Goal: Transaction & Acquisition: Purchase product/service

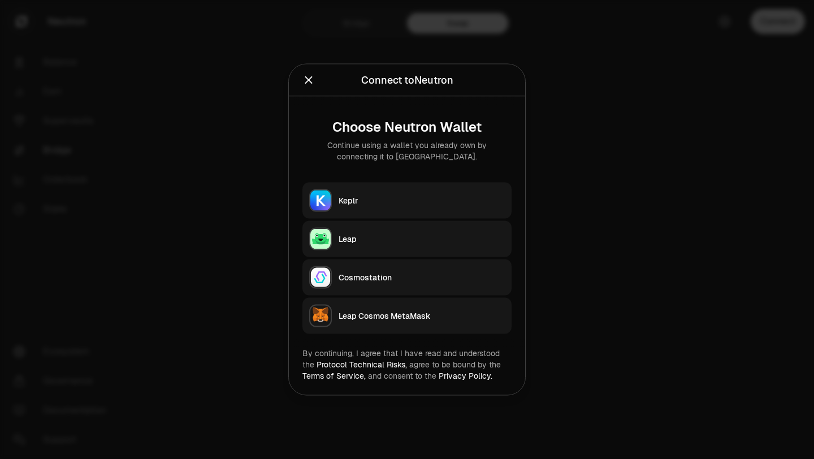
click at [391, 207] on button "Keplr" at bounding box center [406, 201] width 209 height 36
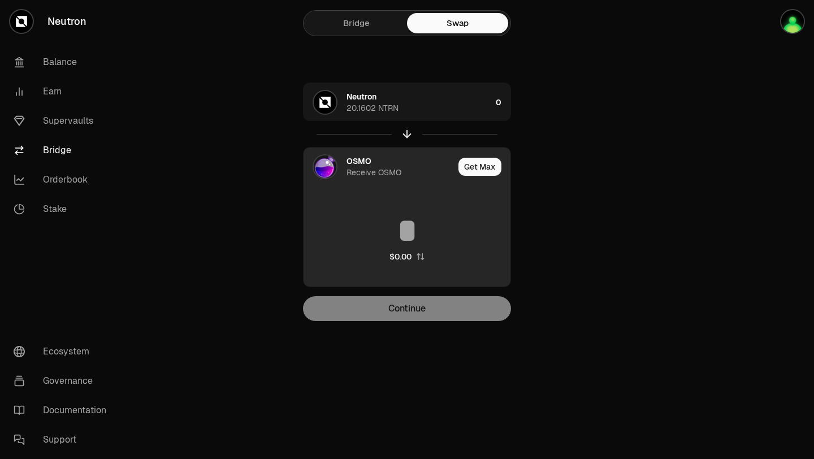
click at [405, 227] on input at bounding box center [407, 231] width 207 height 34
click at [356, 164] on div "OSMO" at bounding box center [359, 160] width 25 height 11
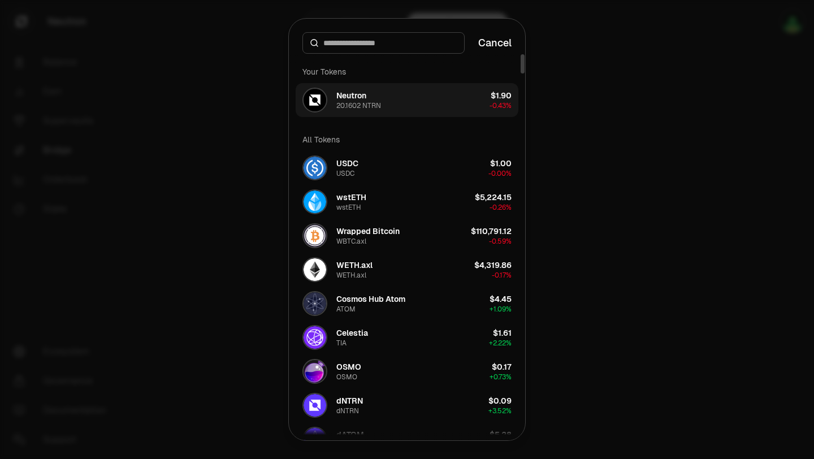
click at [400, 102] on button "Neutron 20.1602 NTRN $1.90 -0.43%" at bounding box center [407, 100] width 223 height 34
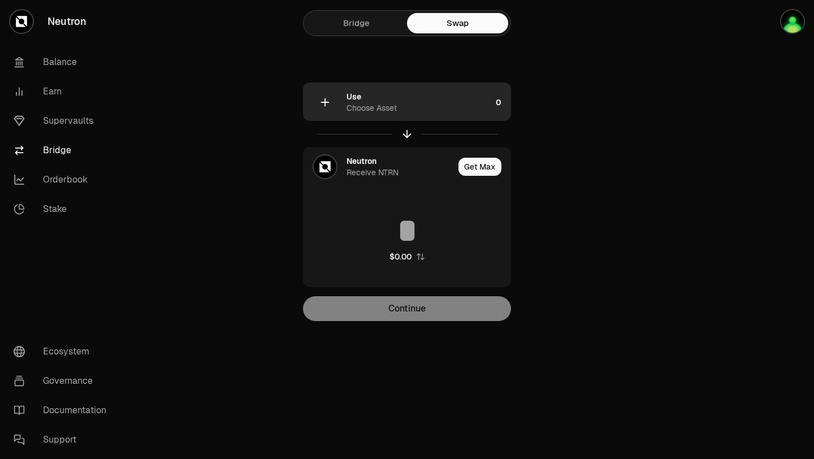
click at [404, 98] on div "Use Choose Asset" at bounding box center [419, 102] width 145 height 23
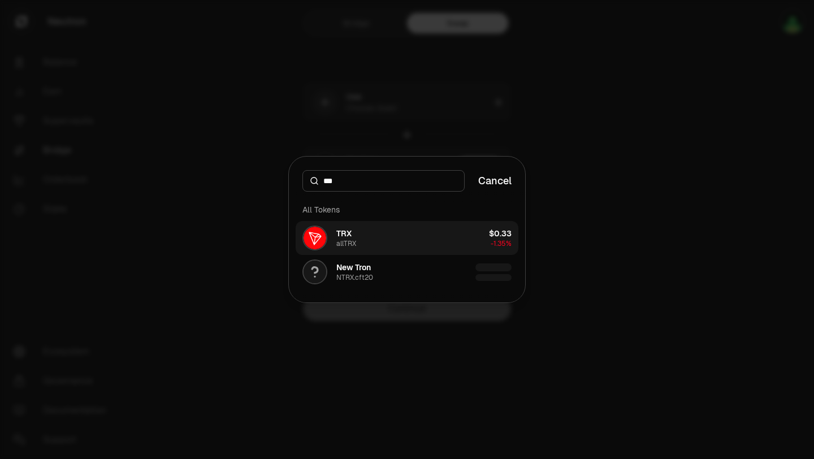
type input "***"
click at [405, 240] on button "TRX allTRX $0.33 -1.35%" at bounding box center [407, 238] width 223 height 34
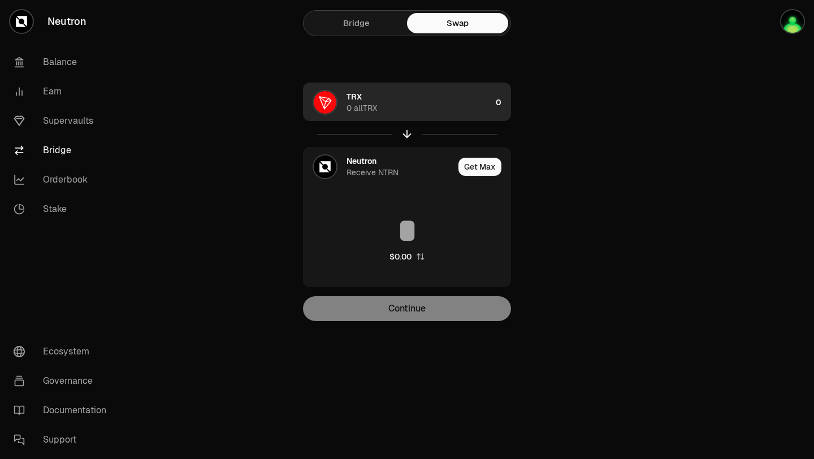
click at [460, 101] on div "TRX 0 allTRX" at bounding box center [419, 102] width 145 height 23
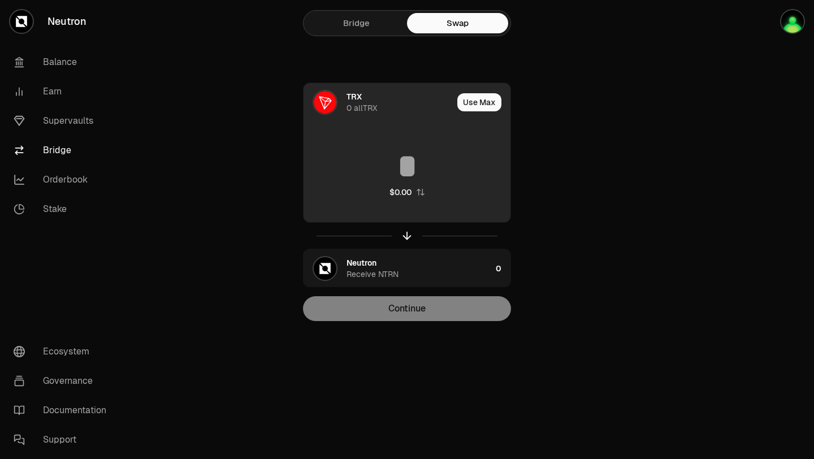
click at [404, 169] on input at bounding box center [407, 166] width 207 height 34
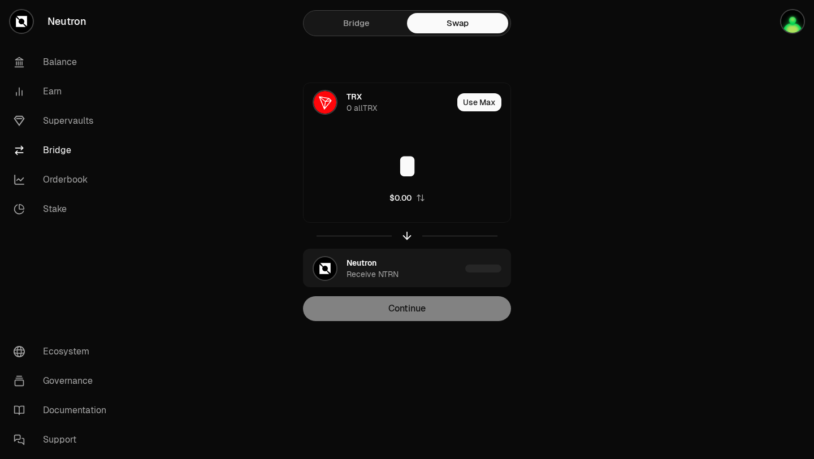
type input "*"
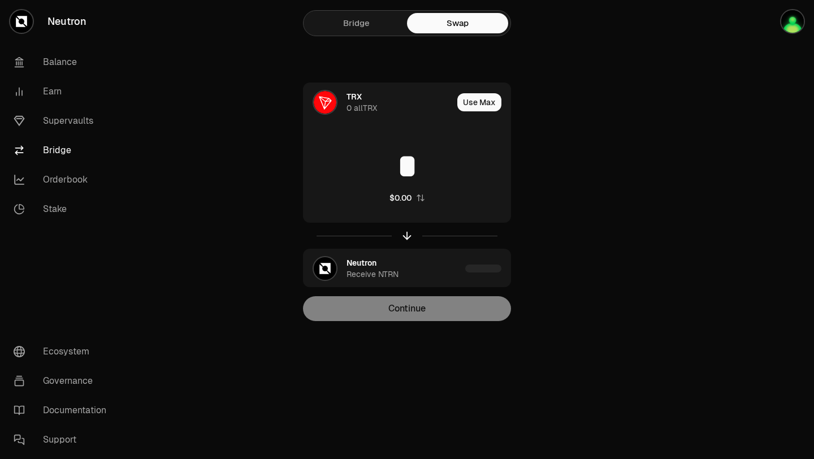
click at [539, 189] on div "TRX 0 allTRX Use Max * $0.00 Not enough allTRX Neutron Receive NTRN Continue" at bounding box center [407, 202] width 380 height 239
click at [408, 239] on icon "button" at bounding box center [407, 235] width 12 height 12
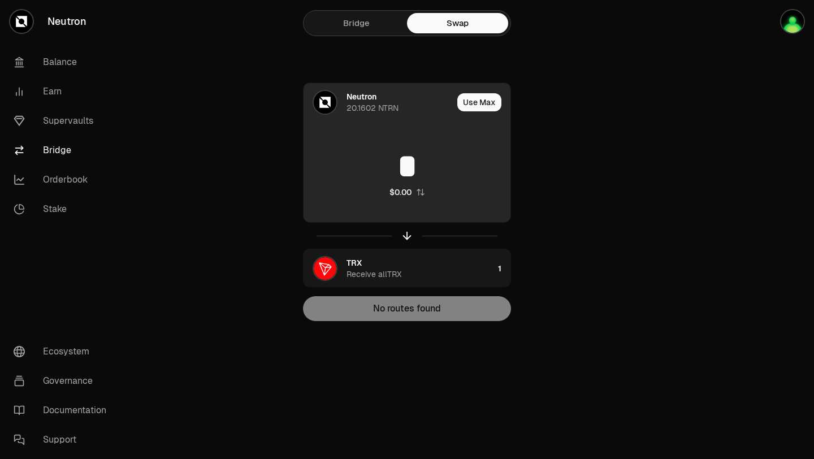
click at [443, 154] on input "*" at bounding box center [407, 166] width 207 height 34
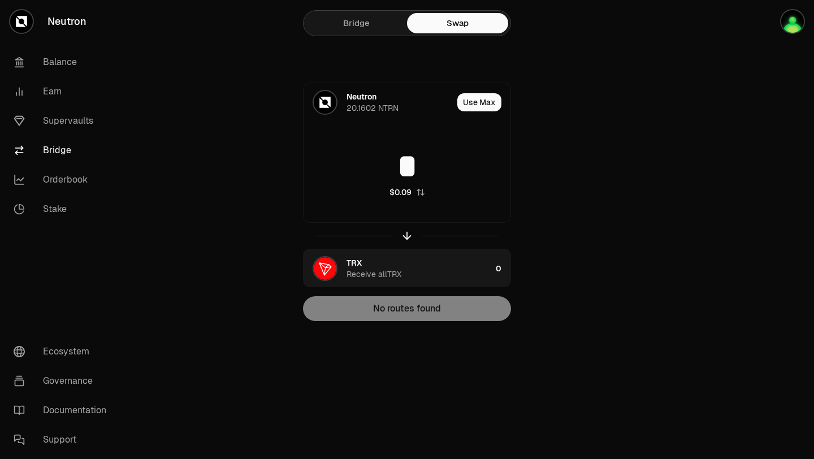
type input "*"
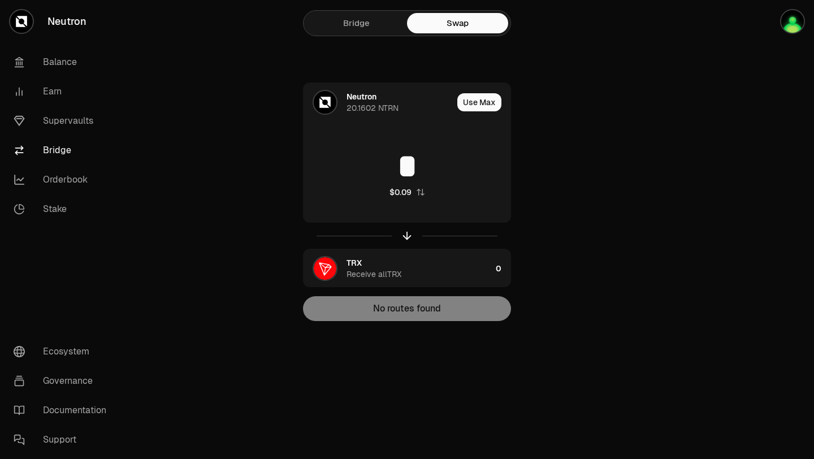
click at [58, 150] on link "Bridge" at bounding box center [64, 150] width 118 height 29
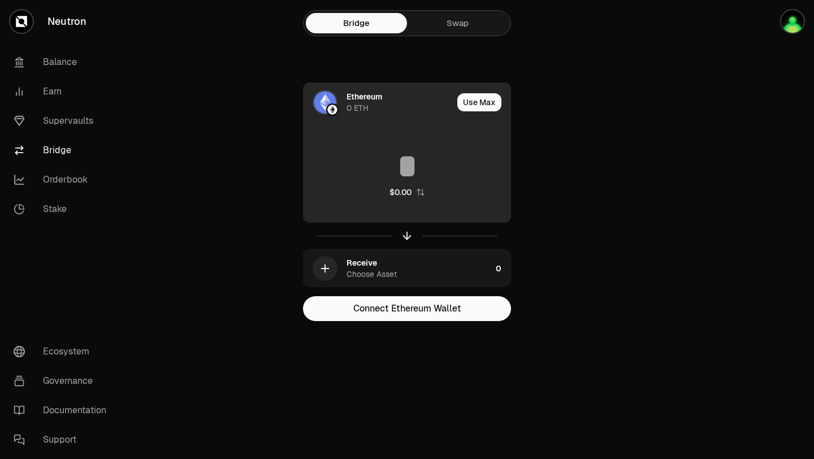
click at [391, 102] on div "Ethereum 0 ETH" at bounding box center [400, 102] width 106 height 23
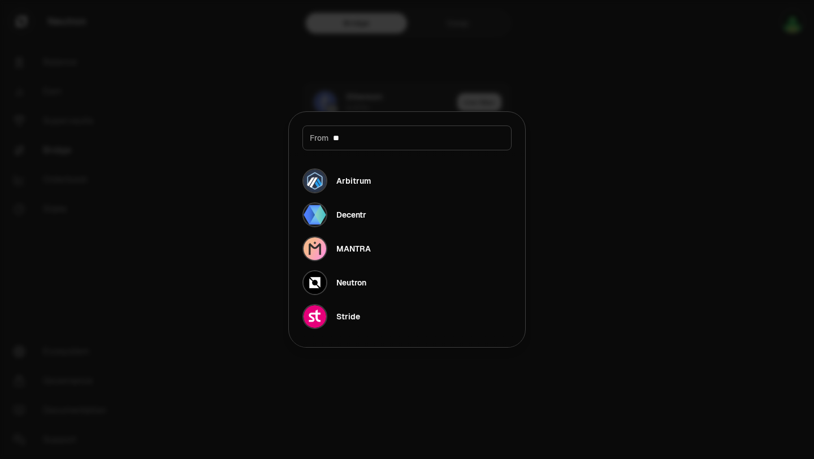
type input "*"
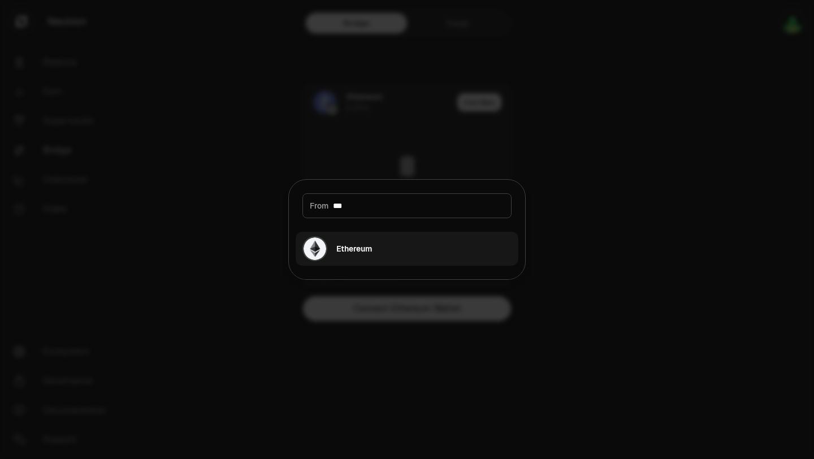
type input "***"
click at [380, 253] on button "Ethereum" at bounding box center [407, 249] width 223 height 34
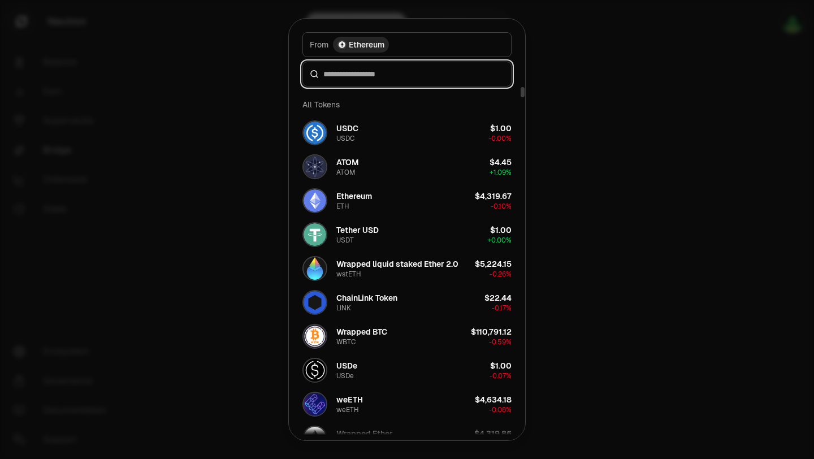
click at [396, 79] on input at bounding box center [413, 73] width 181 height 11
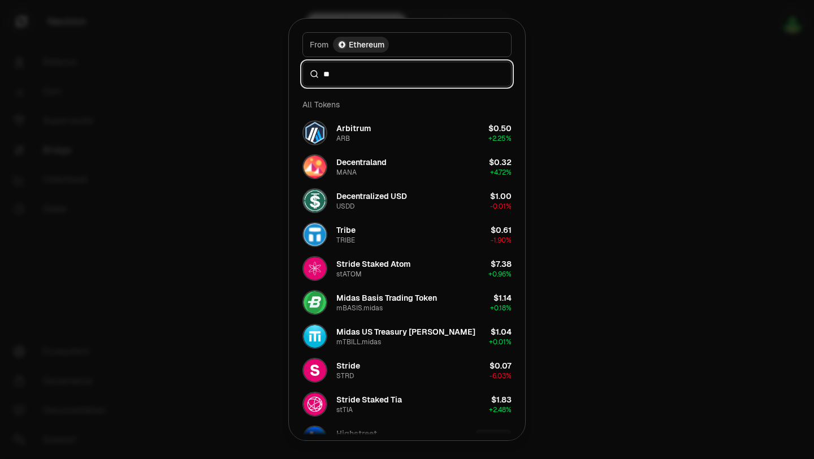
type input "*"
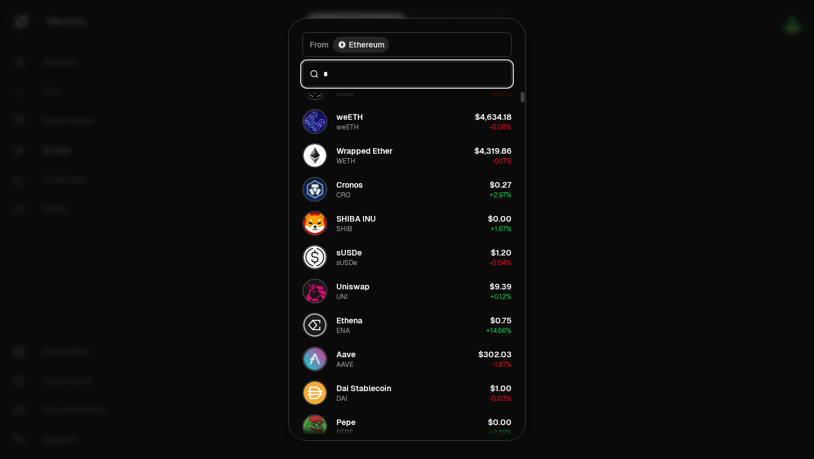
scroll to position [113, 0]
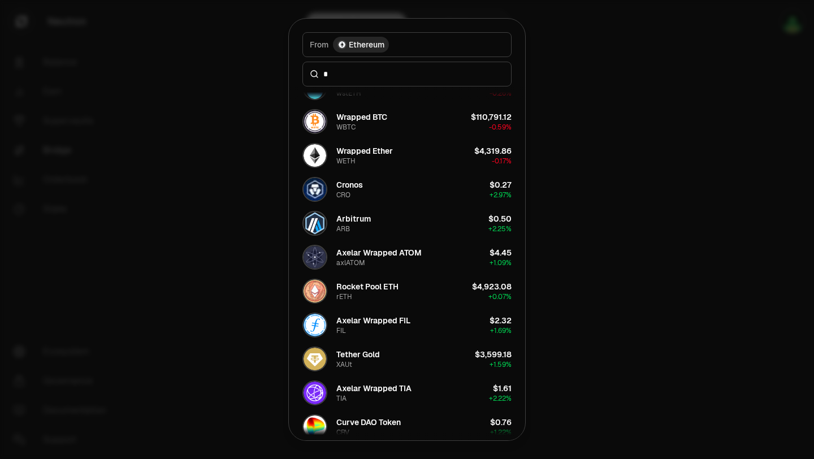
click at [370, 83] on div "*" at bounding box center [406, 74] width 209 height 25
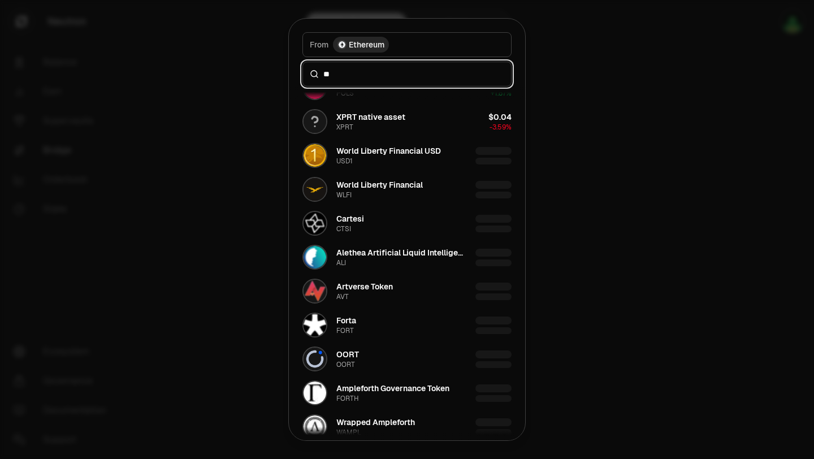
click at [369, 79] on input "**" at bounding box center [413, 73] width 181 height 11
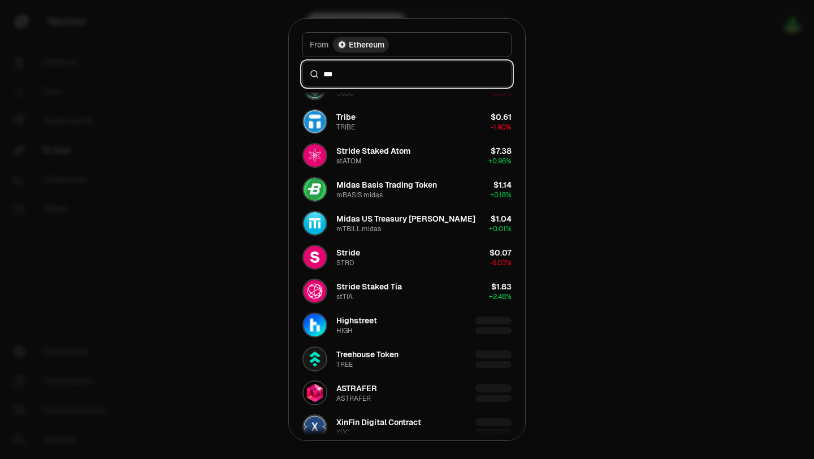
scroll to position [0, 0]
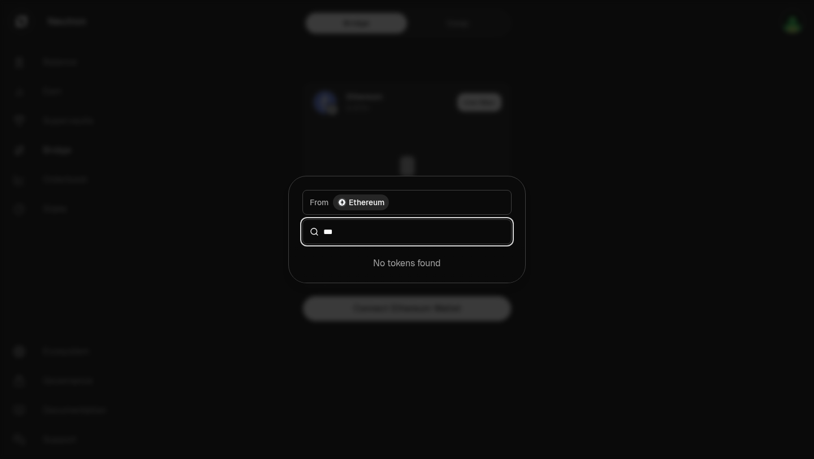
type input "***"
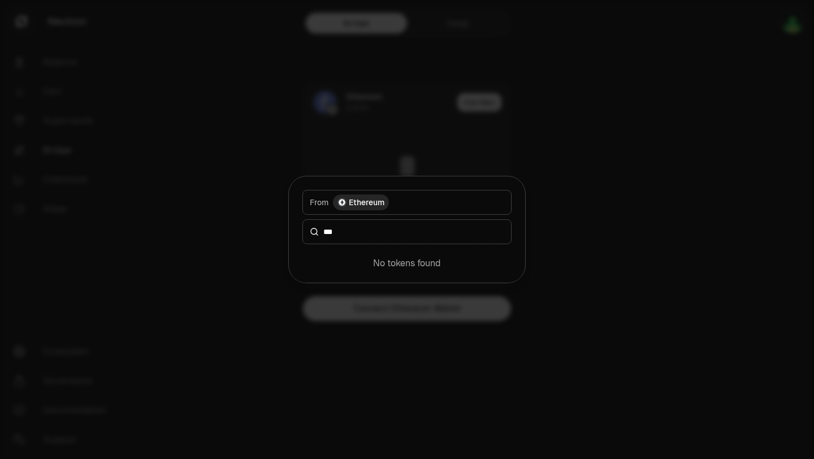
click at [750, 167] on div at bounding box center [407, 229] width 814 height 459
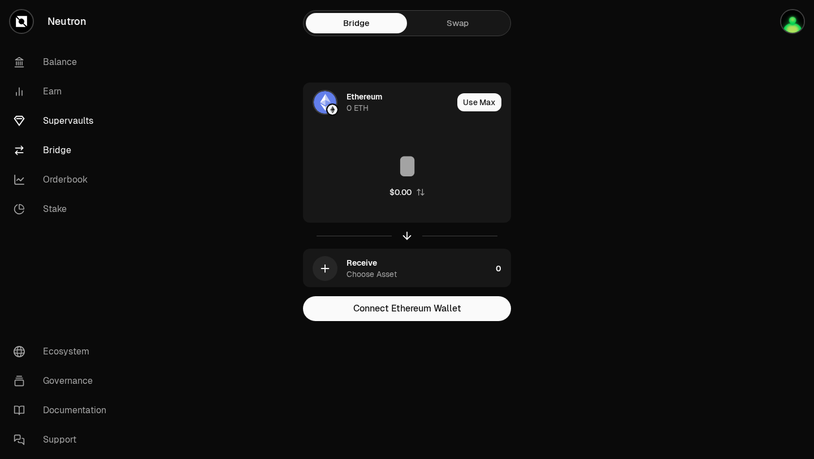
click at [55, 127] on link "Supervaults" at bounding box center [64, 120] width 118 height 29
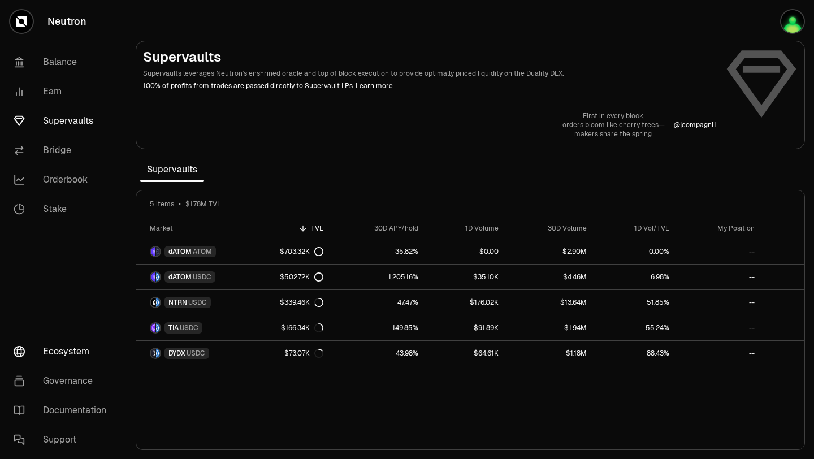
click at [79, 352] on link "Ecosystem" at bounding box center [64, 351] width 118 height 29
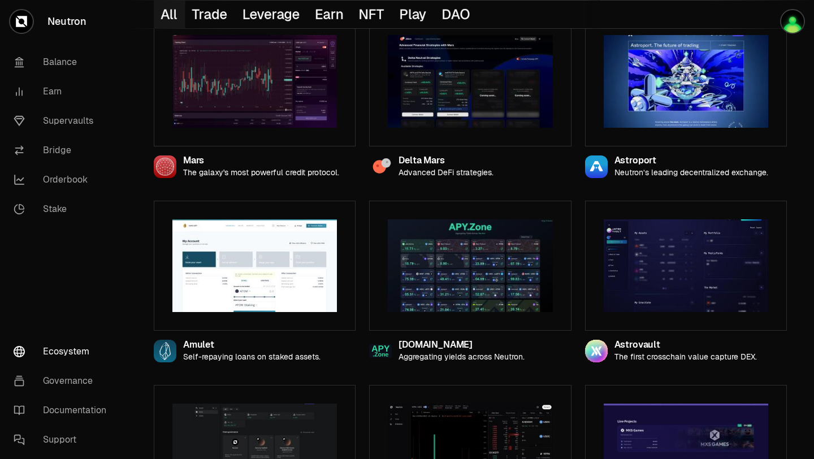
scroll to position [339, 0]
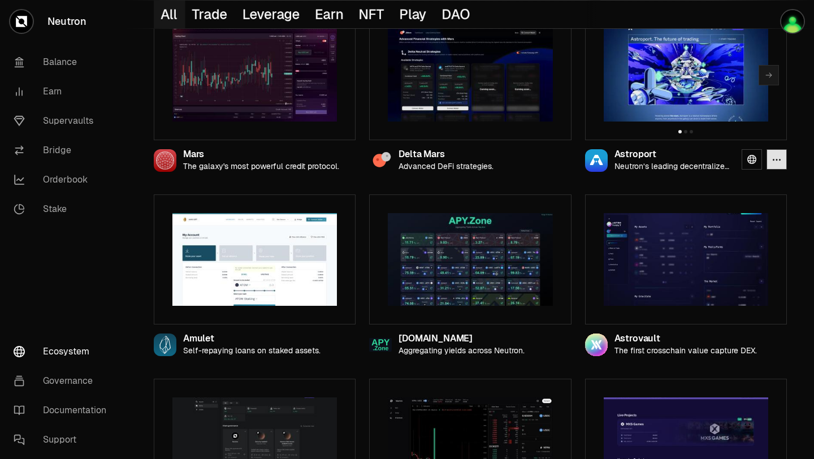
click at [771, 161] on button "button" at bounding box center [776, 159] width 20 height 20
click at [747, 154] on link at bounding box center [752, 159] width 20 height 20
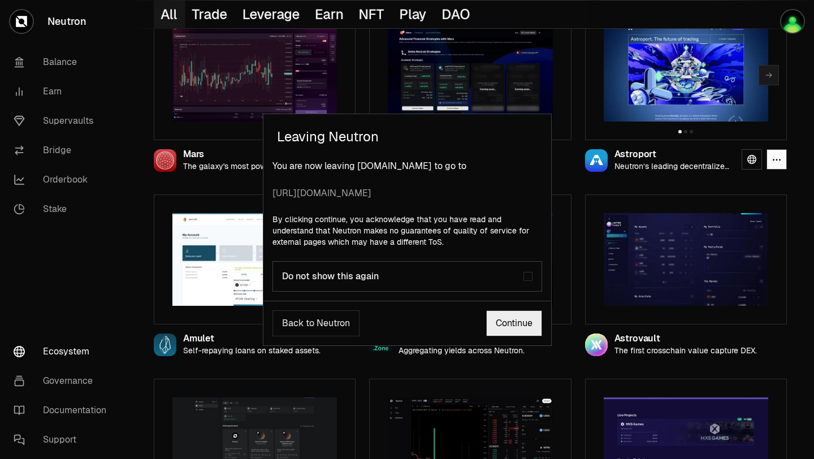
click at [775, 155] on div "Leaving Neutron You are now leaving [DOMAIN_NAME] to go to [URL][DOMAIN_NAME] B…" at bounding box center [407, 229] width 814 height 459
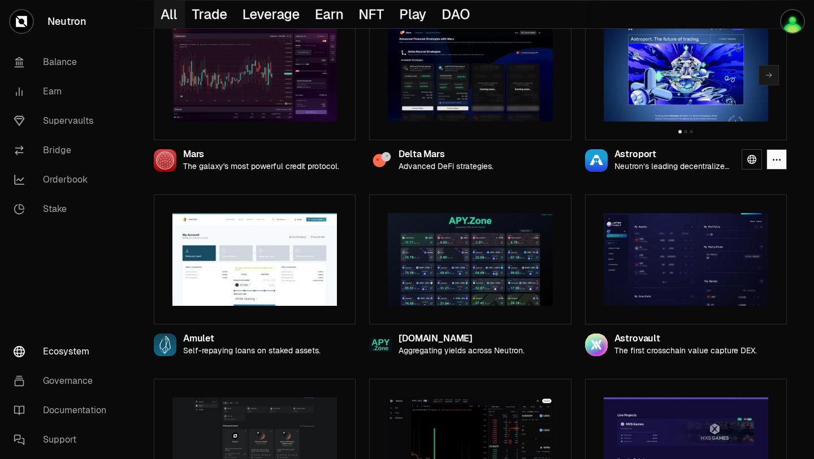
drag, startPoint x: 707, startPoint y: 141, endPoint x: 740, endPoint y: 157, distance: 36.9
click at [740, 157] on div "Astroport Neutron’s leading decentralized exchange." at bounding box center [686, 156] width 202 height 32
click at [748, 162] on icon at bounding box center [751, 159] width 9 height 9
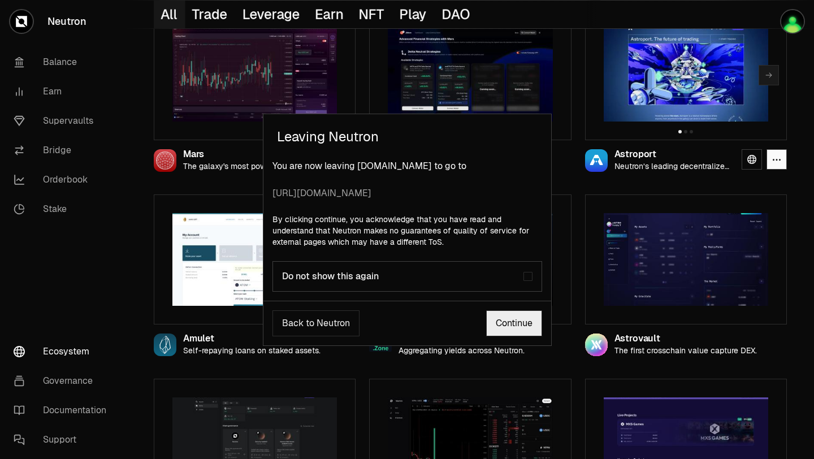
click at [507, 327] on link "Continue" at bounding box center [514, 323] width 56 height 26
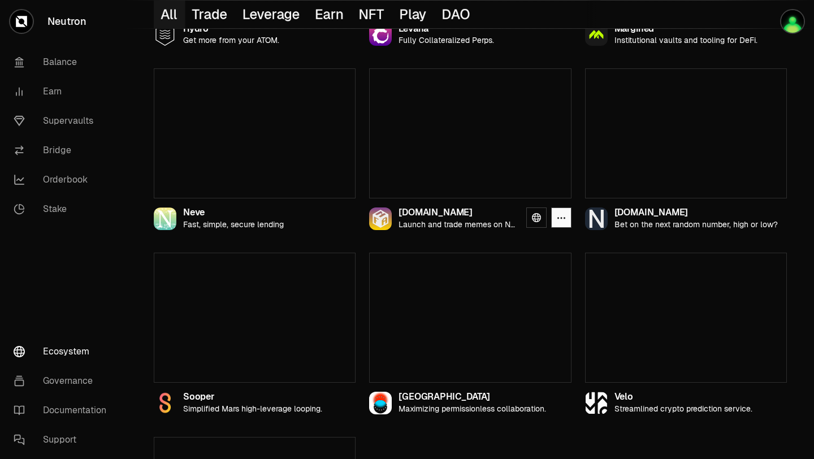
scroll to position [1166, 0]
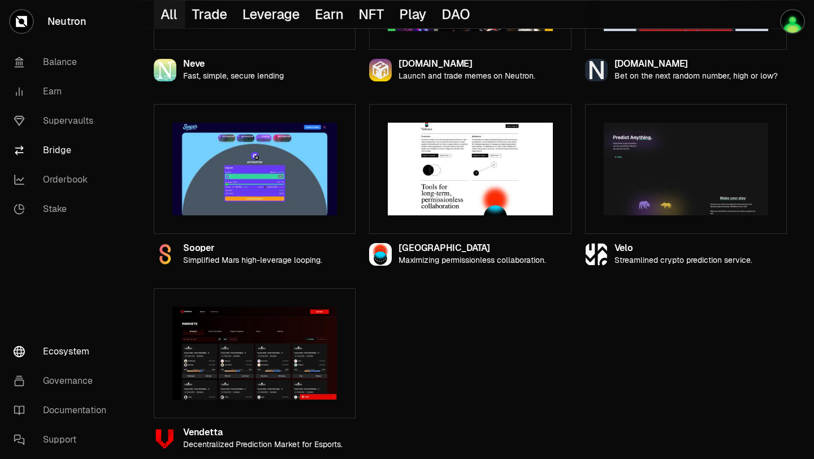
click at [38, 153] on link "Bridge" at bounding box center [64, 150] width 118 height 29
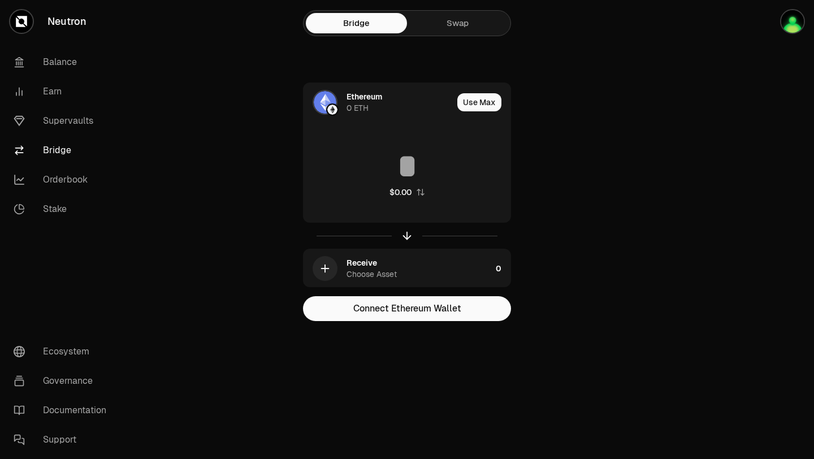
click at [451, 20] on link "Swap" at bounding box center [457, 23] width 101 height 20
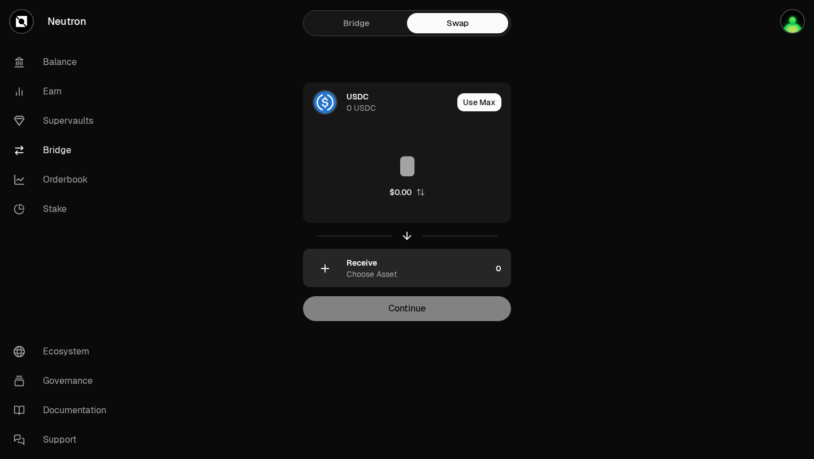
click at [413, 267] on div "Receive Choose Asset" at bounding box center [419, 268] width 145 height 23
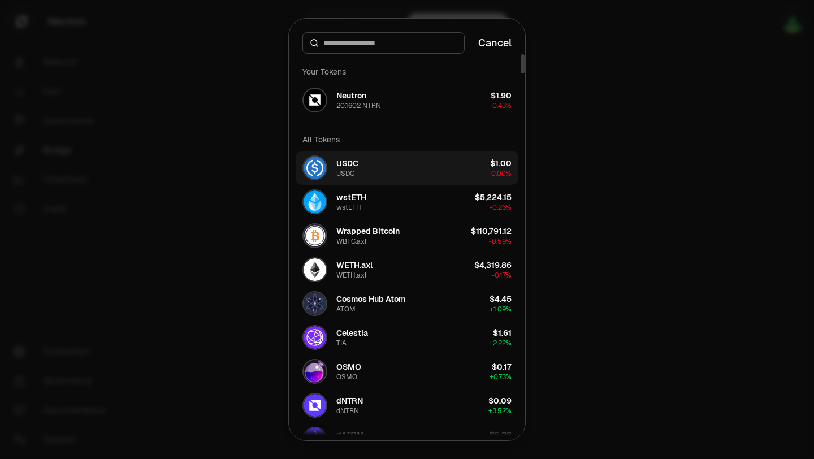
click at [377, 169] on button "USDC USDC $1.00 -0.00%" at bounding box center [407, 168] width 223 height 34
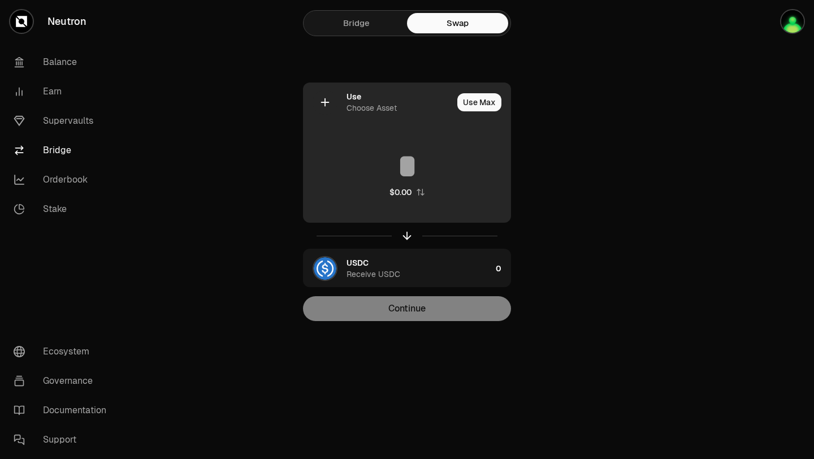
click at [376, 111] on div "Choose Asset" at bounding box center [372, 107] width 50 height 11
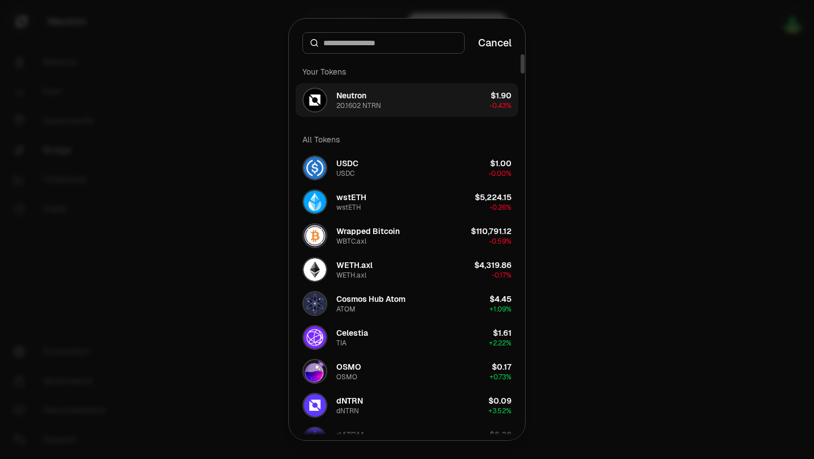
click at [367, 100] on div "Neutron 20.1602 NTRN" at bounding box center [358, 100] width 45 height 20
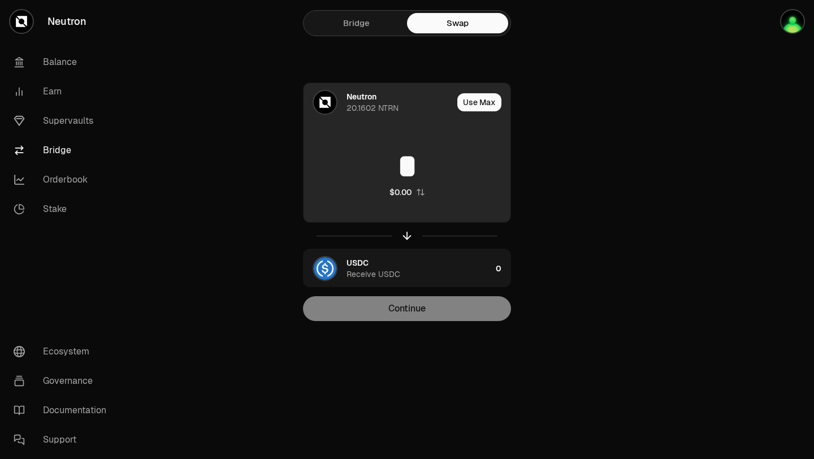
click at [362, 173] on input "*" at bounding box center [407, 166] width 207 height 34
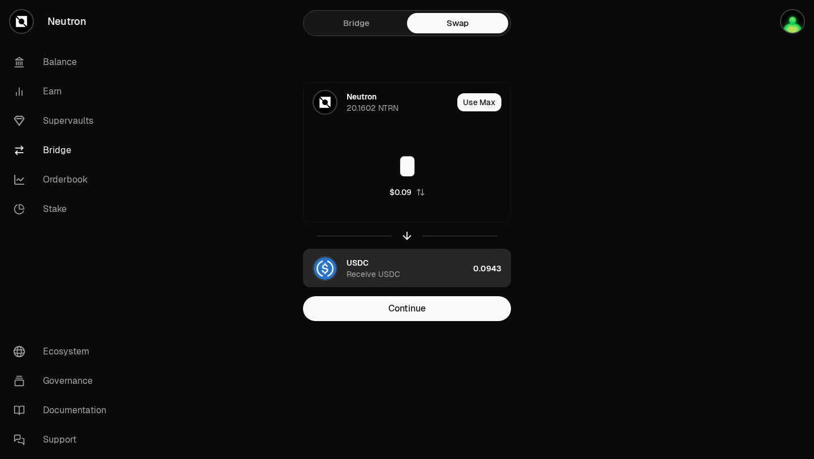
type input "*"
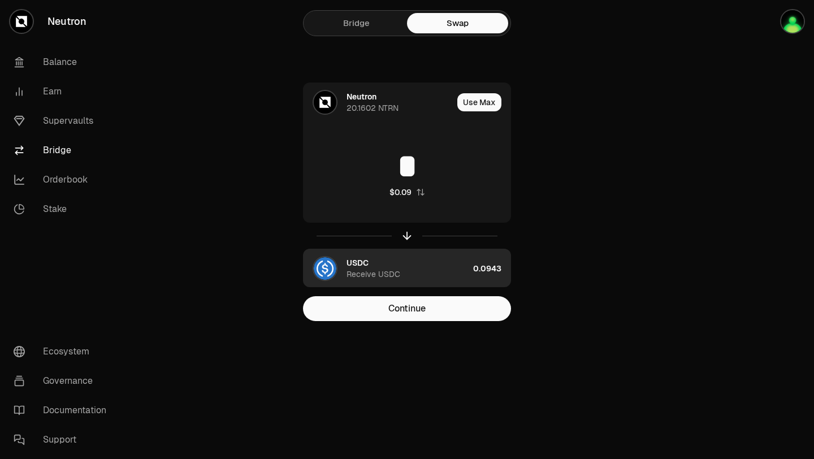
click at [456, 268] on div "USDC Receive USDC" at bounding box center [408, 268] width 122 height 23
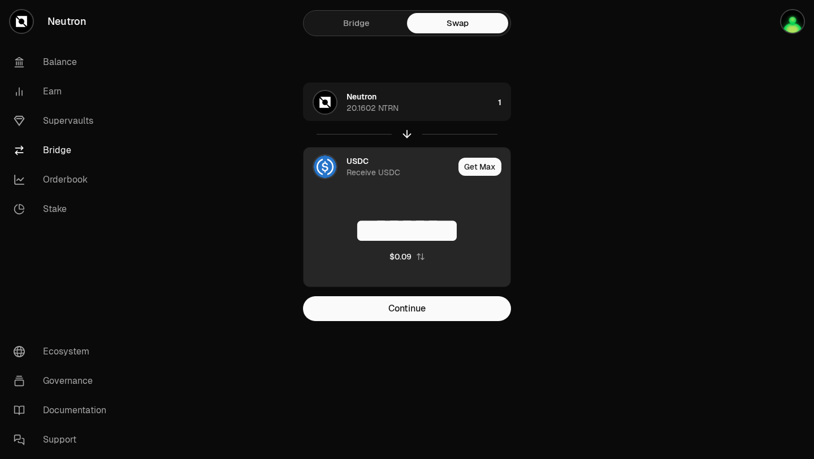
click at [422, 174] on div "USDC Receive USDC" at bounding box center [400, 166] width 107 height 23
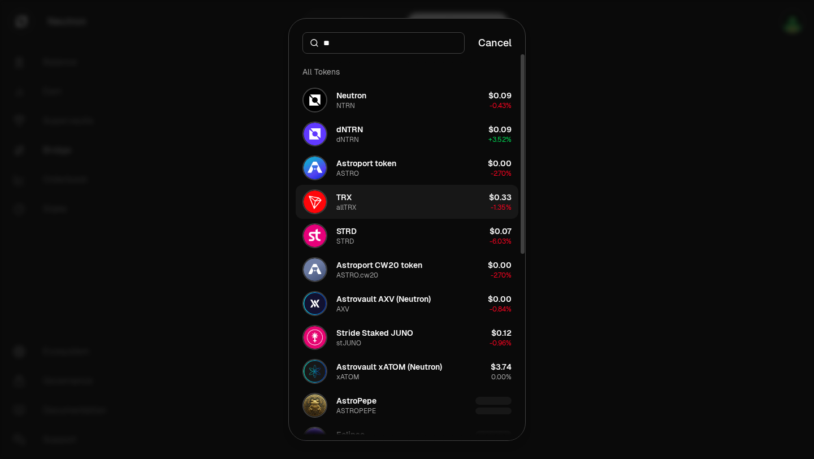
type input "**"
click at [389, 205] on button "TRX allTRX $0.33 -1.35%" at bounding box center [407, 202] width 223 height 34
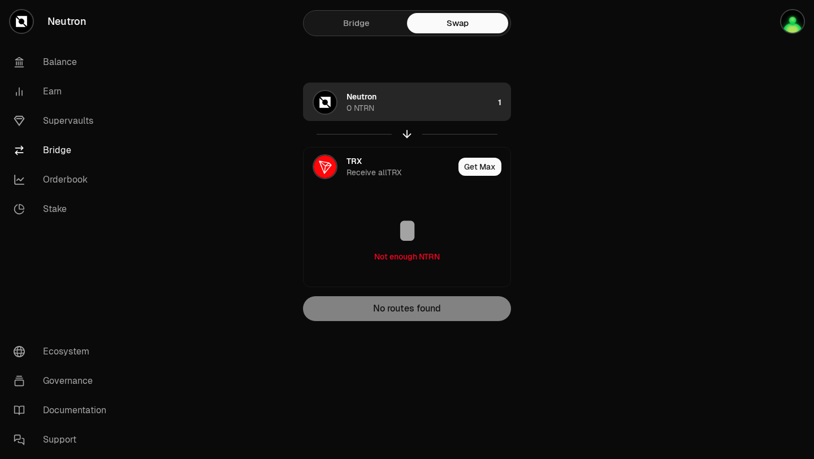
click at [449, 111] on div "Neutron 0 NTRN" at bounding box center [420, 102] width 147 height 23
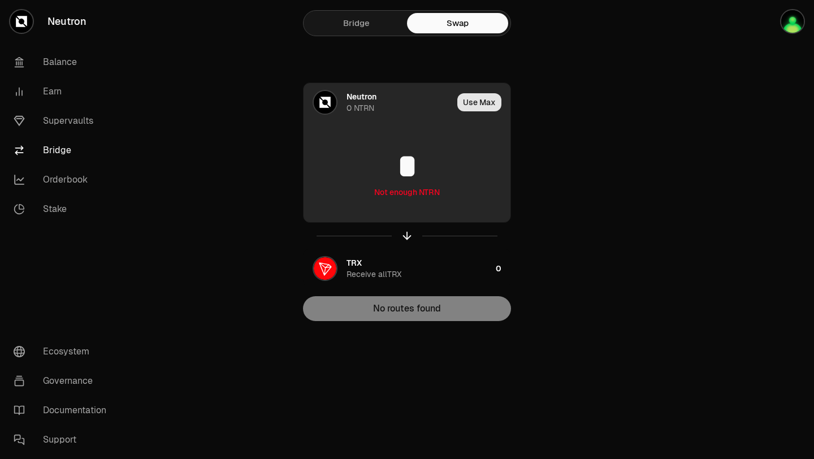
click at [479, 102] on button "Use Max" at bounding box center [479, 102] width 44 height 18
click at [493, 103] on div "Using Max" at bounding box center [480, 102] width 60 height 38
click at [359, 103] on div "0 NTRN" at bounding box center [361, 107] width 28 height 11
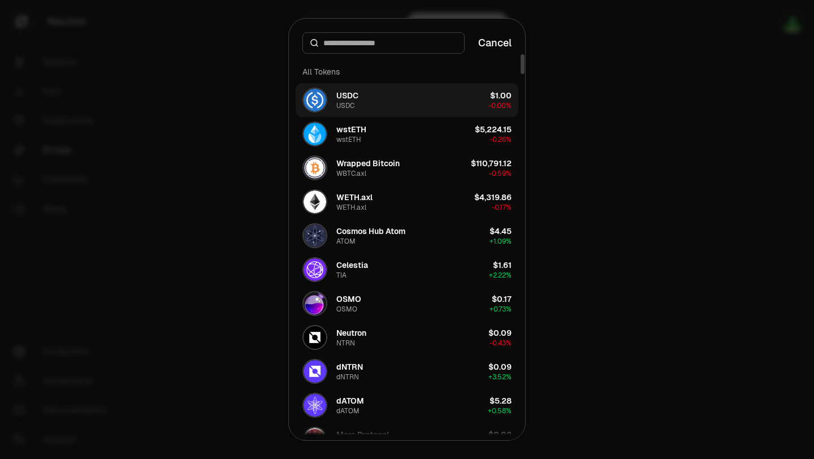
click at [362, 101] on button "USDC USDC $1.00 -0.00%" at bounding box center [407, 100] width 223 height 34
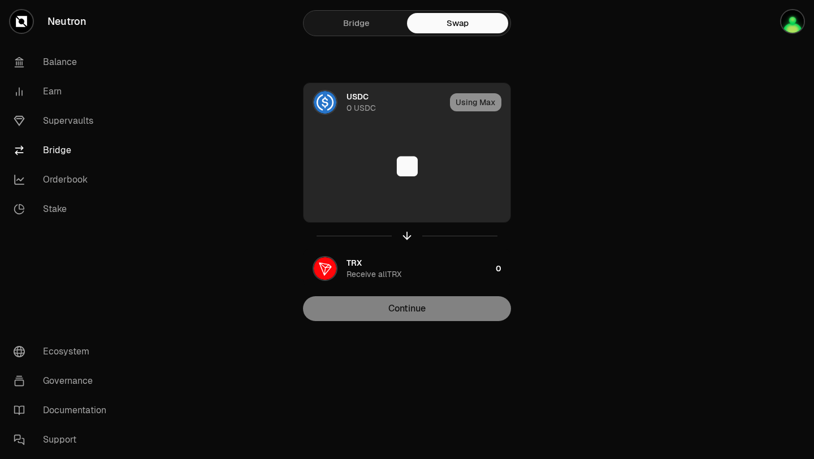
click at [402, 155] on input "**" at bounding box center [407, 166] width 207 height 34
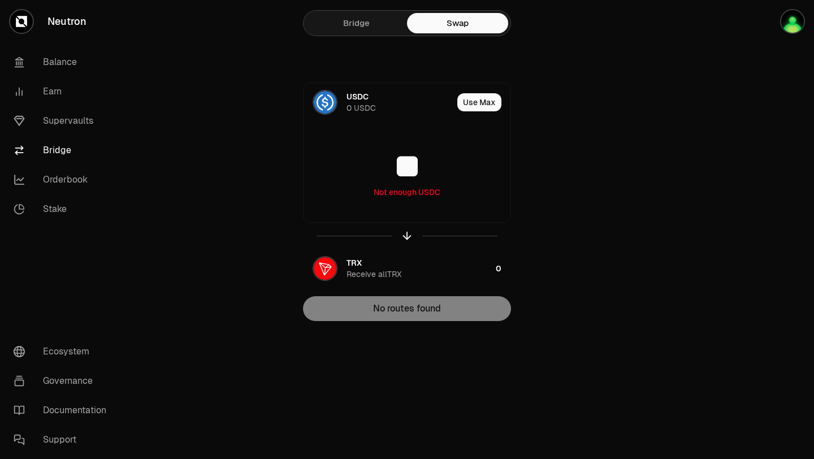
type input "**"
